Goal: Use online tool/utility: Utilize a website feature to perform a specific function

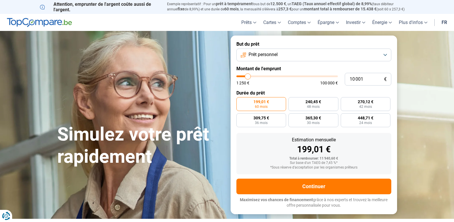
type input "9 250"
type input "9250"
type input "9 500"
type input "9500"
type input "10 000"
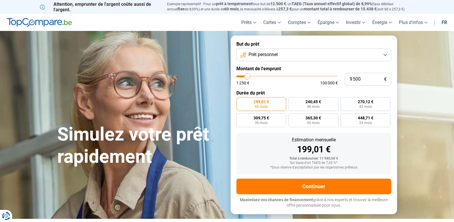
type input "10000"
type input "11 000"
type input "11000"
type input "14 000"
type input "14000"
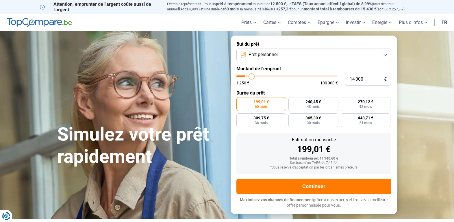
type input "15 500"
type input "15500"
type input "17 750"
type input "17750"
type input "18 250"
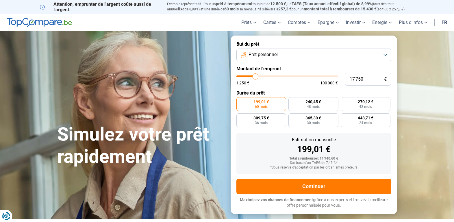
type input "18250"
type input "19 750"
type input "19750"
type input "21 250"
type input "21250"
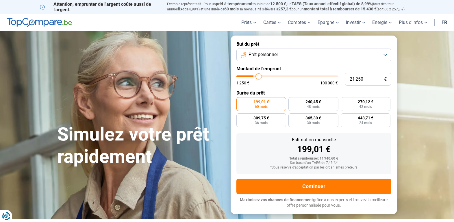
type input "21 750"
type input "21750"
type input "22 750"
type input "22750"
type input "24 250"
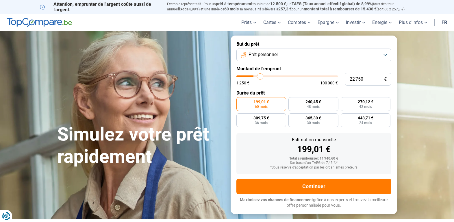
type input "24250"
type input "26 000"
type input "26000"
type input "27 500"
type input "27500"
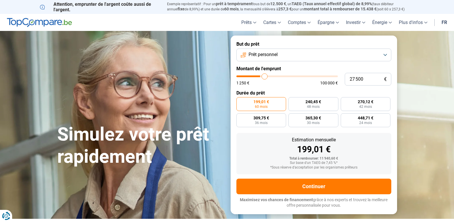
type input "28 250"
type input "28250"
type input "30 250"
type input "30250"
type input "31 250"
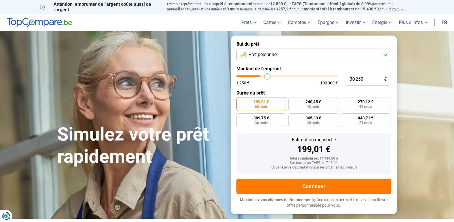
type input "31250"
type input "32 000"
type input "32000"
type input "32 750"
type input "32750"
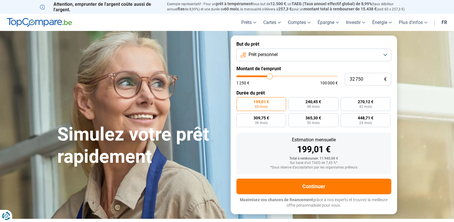
type input "33 750"
type input "33750"
type input "34 750"
type input "34750"
type input "35 000"
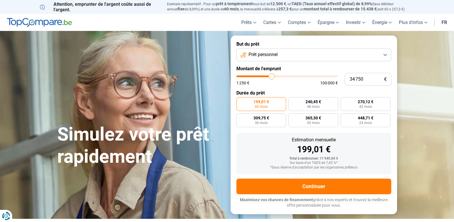
type input "35000"
type input "34 750"
type input "34750"
type input "33 500"
type input "33500"
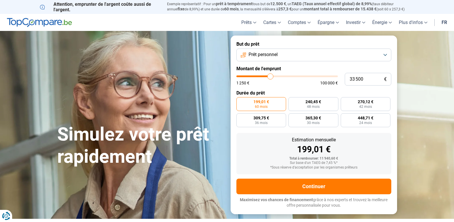
type input "32 750"
type input "32750"
type input "32 250"
type input "32250"
type input "32 000"
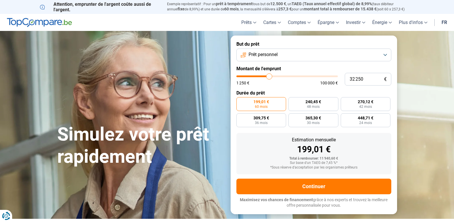
type input "32000"
type input "30 500"
type input "30500"
type input "30 250"
type input "30250"
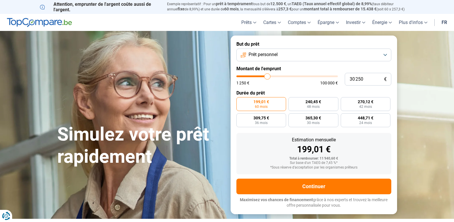
type input "29 250"
type input "29250"
type input "29 000"
type input "29000"
type input "28 750"
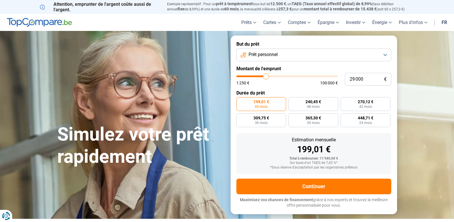
type input "28750"
type input "28 500"
type input "28500"
type input "27 750"
type input "27750"
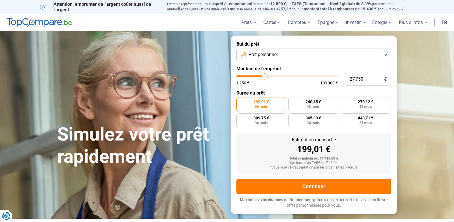
type input "27 000"
type input "27000"
type input "26 250"
type input "26250"
type input "25 250"
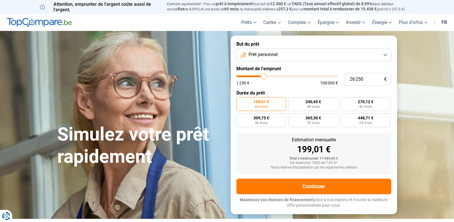
type input "25250"
type input "24 750"
type input "24750"
type input "24 250"
type input "24250"
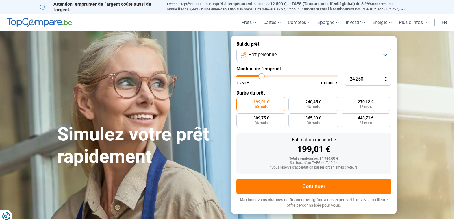
type input "24 000"
type input "24000"
type input "23 250"
type input "23250"
type input "22 500"
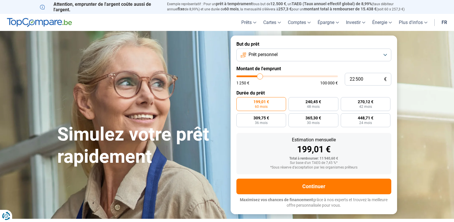
drag, startPoint x: 247, startPoint y: 77, endPoint x: 260, endPoint y: 78, distance: 12.7
type input "22500"
click at [260, 77] on input "range" at bounding box center [286, 76] width 101 height 2
radio input "false"
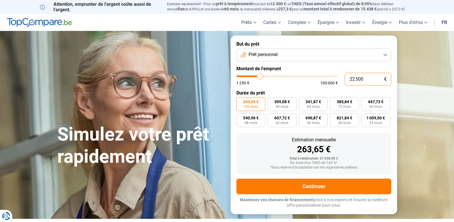
click at [349, 77] on input "22 500" at bounding box center [367, 79] width 46 height 13
type input "2 500"
type input "2500"
type input "500"
type input "1250"
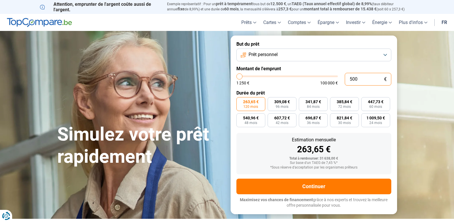
type input "1 250"
type input "1250"
radio input "true"
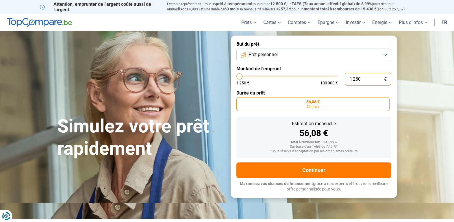
type input "12 501"
type input "12500"
radio input "false"
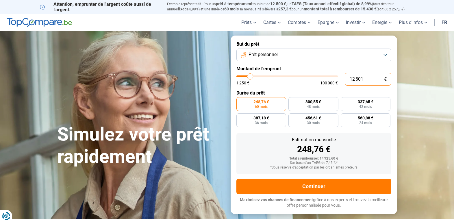
type input "13 500"
type input "13500"
type input "13 750"
type input "13750"
type input "14 750"
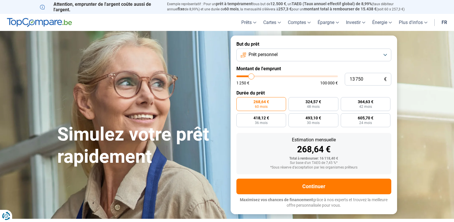
type input "14750"
type input "15 250"
type input "15250"
type input "16 250"
type input "16250"
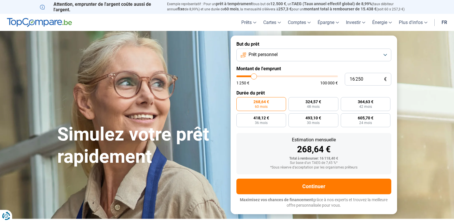
type input "16 000"
type input "16000"
type input "15 250"
type input "15250"
type input "15 000"
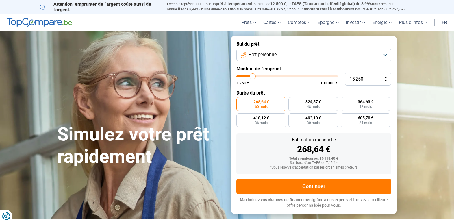
type input "15000"
type input "14 750"
type input "14750"
click at [252, 77] on input "range" at bounding box center [286, 76] width 101 height 2
type input "15 000"
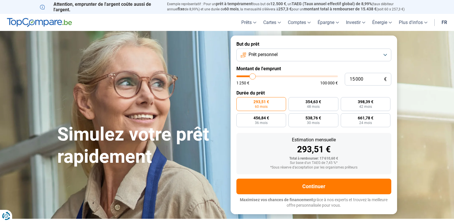
type input "15000"
click at [252, 77] on input "range" at bounding box center [286, 76] width 101 height 2
